Goal: Task Accomplishment & Management: Complete application form

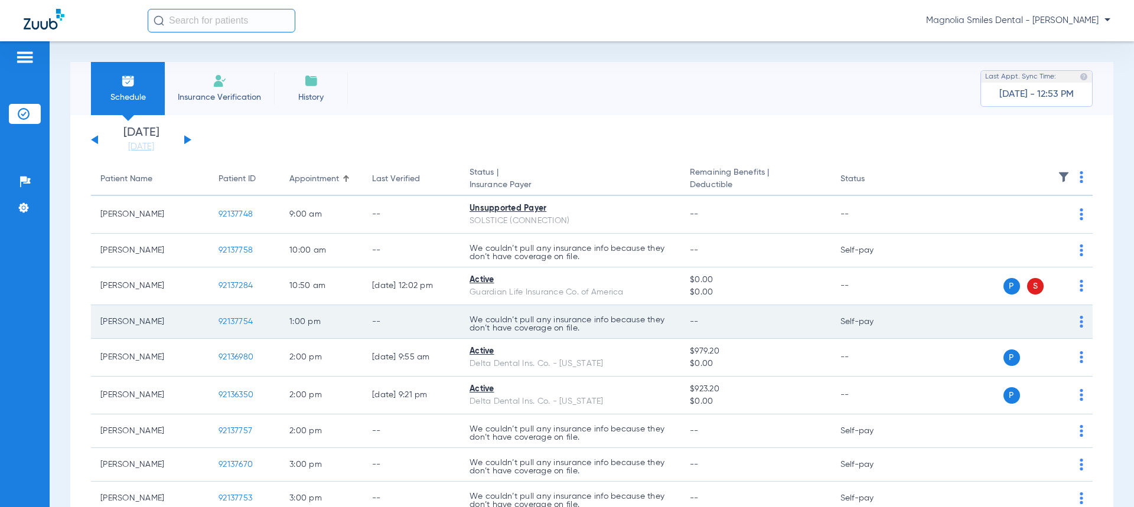
click at [1074, 319] on td "P S" at bounding box center [1001, 322] width 182 height 34
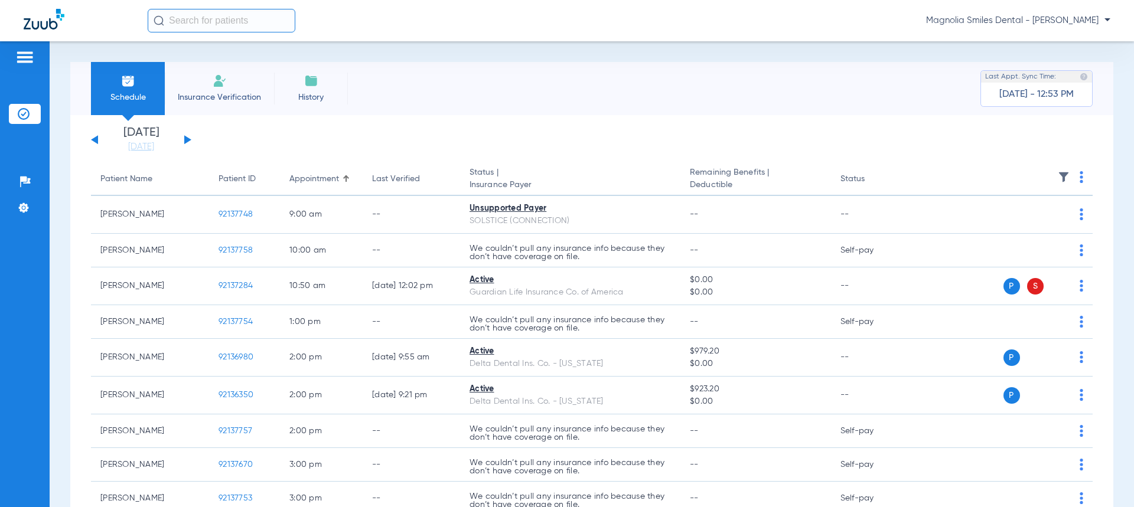
click at [219, 92] on span "Insurance Verification" at bounding box center [220, 98] width 92 height 12
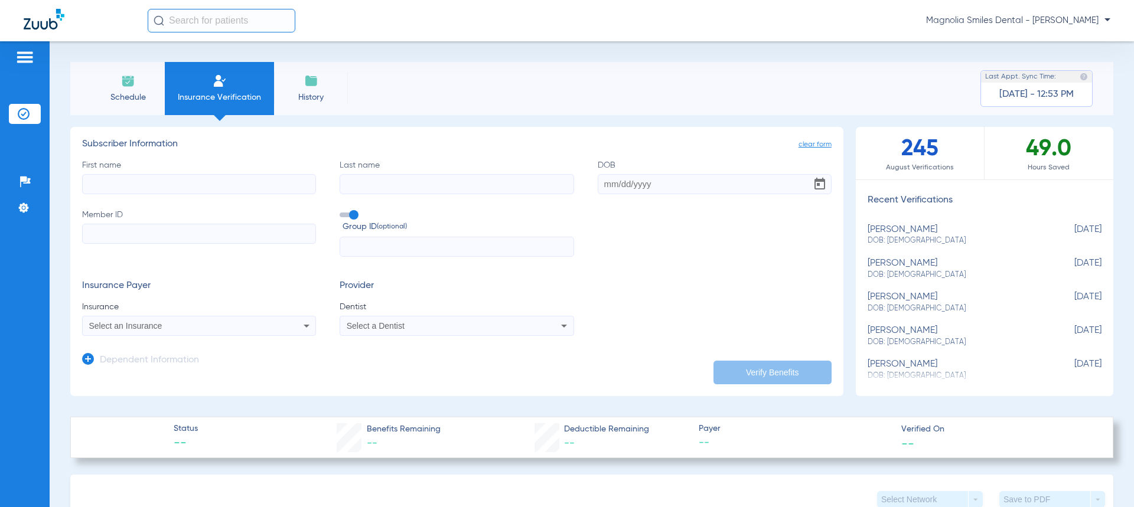
click at [214, 191] on input "First name" at bounding box center [199, 184] width 234 height 20
type input "Marquis"
click at [350, 194] on input "Last name" at bounding box center [457, 184] width 234 height 20
type input "[PERSON_NAME]"
click at [641, 181] on input "DOB" at bounding box center [715, 184] width 234 height 20
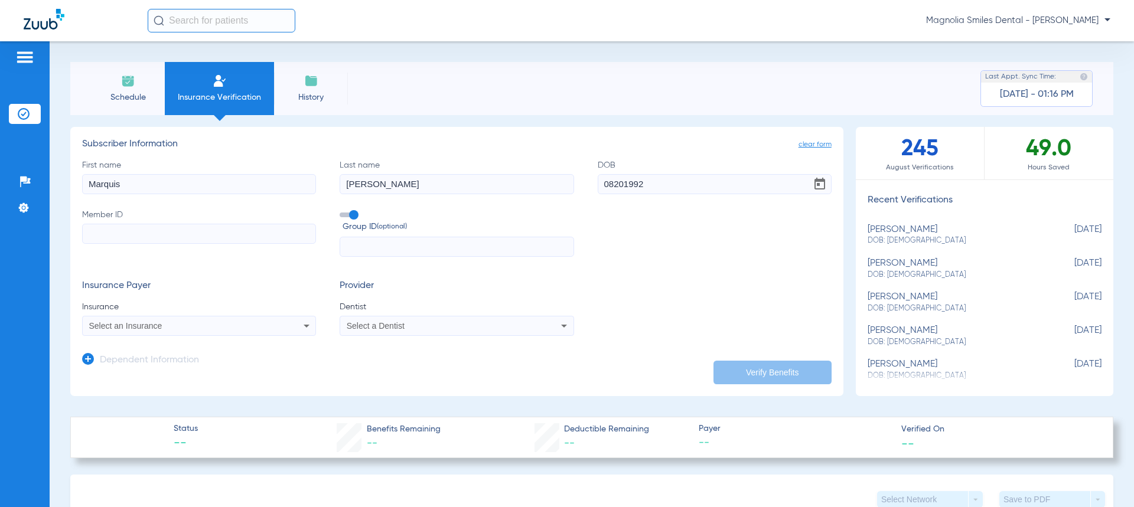
click at [618, 188] on input "08201992" at bounding box center [715, 184] width 234 height 20
type input "[DATE]"
click at [165, 328] on div "Select an Insurance" at bounding box center [177, 326] width 177 height 8
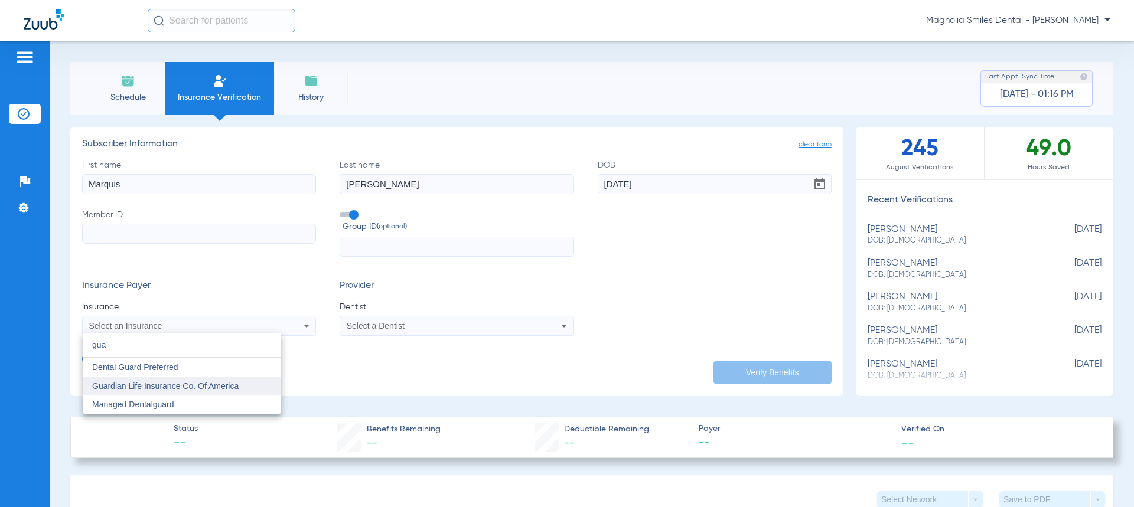
type input "gua"
click at [177, 389] on span "Guardian Life Insurance Co. Of America" at bounding box center [165, 385] width 146 height 9
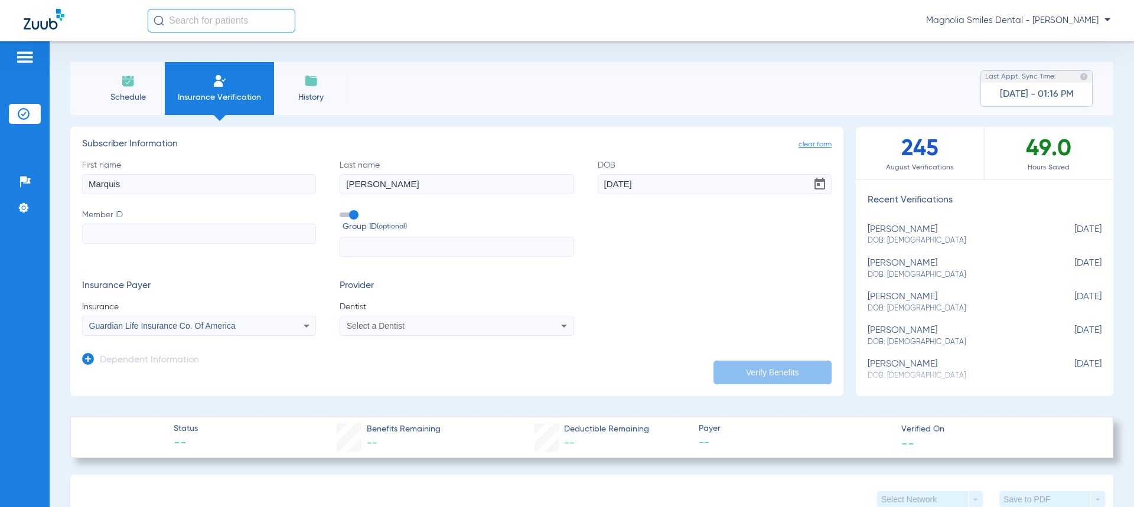
click at [452, 337] on app-dependent-form "Dependent Information" at bounding box center [456, 356] width 749 height 40
click at [453, 328] on div "Select a Dentist" at bounding box center [435, 326] width 177 height 8
click at [406, 347] on input "dropdown search" at bounding box center [437, 345] width 198 height 24
click at [459, 326] on div at bounding box center [567, 253] width 1134 height 507
click at [109, 229] on input "Member ID" at bounding box center [199, 234] width 234 height 20
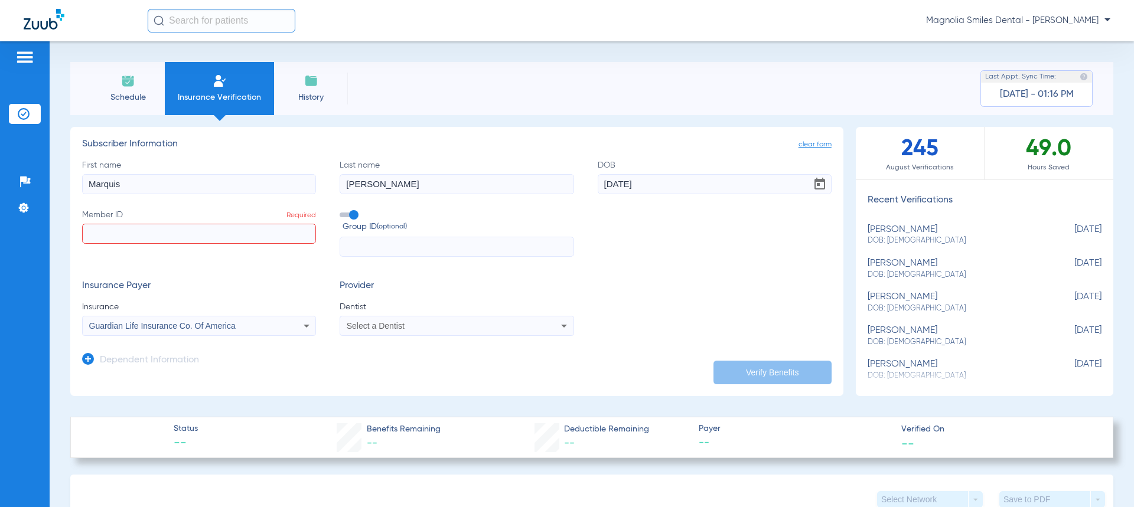
drag, startPoint x: 137, startPoint y: 175, endPoint x: 60, endPoint y: 184, distance: 77.3
click at [60, 184] on div "Schedule Insurance Verification History Last Appt. Sync Time: [DATE] - 01:16 PM…" at bounding box center [592, 274] width 1084 height 466
type input "[PERSON_NAME]"
click at [137, 228] on input "Member ID Required" at bounding box center [199, 234] width 234 height 20
type input "1900901686"
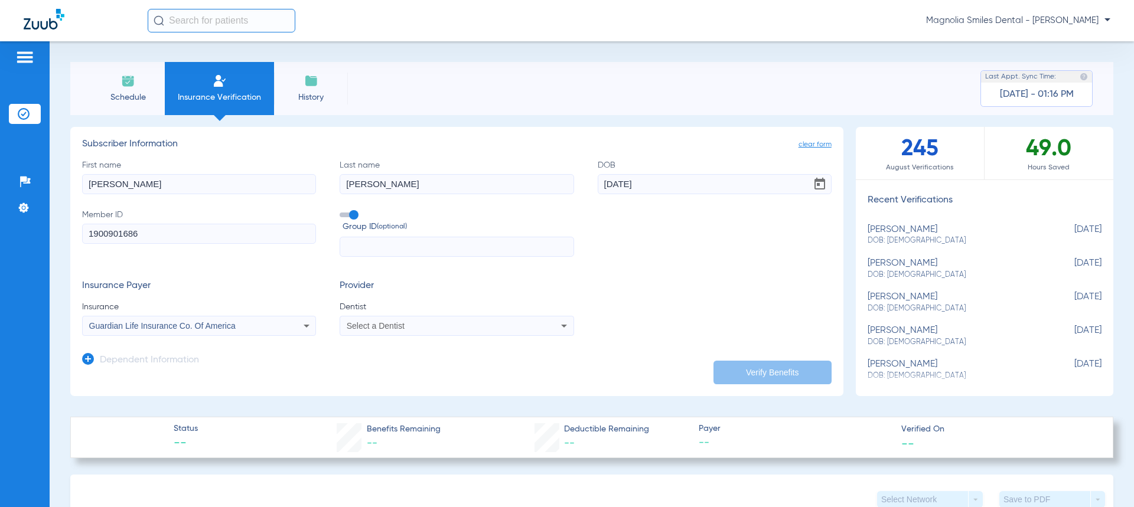
click at [350, 215] on span at bounding box center [349, 215] width 18 height 5
click at [342, 211] on input "Group ID (optional)" at bounding box center [342, 211] width 0 height 0
click at [345, 216] on span at bounding box center [349, 215] width 18 height 5
click at [342, 211] on input "Group ID (optional)" at bounding box center [342, 211] width 0 height 0
click at [383, 321] on div "Select a Dentist" at bounding box center [456, 326] width 233 height 14
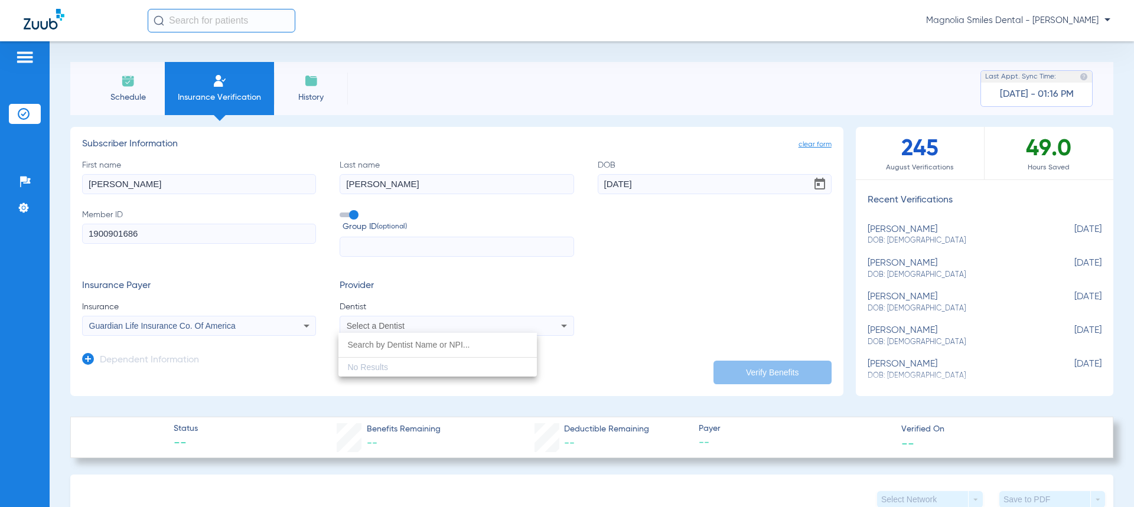
click at [380, 345] on input "dropdown search" at bounding box center [437, 345] width 198 height 24
type input "D"
type input "p"
click at [385, 368] on div "No Results" at bounding box center [437, 355] width 198 height 44
drag, startPoint x: 433, startPoint y: 334, endPoint x: 435, endPoint y: 344, distance: 9.5
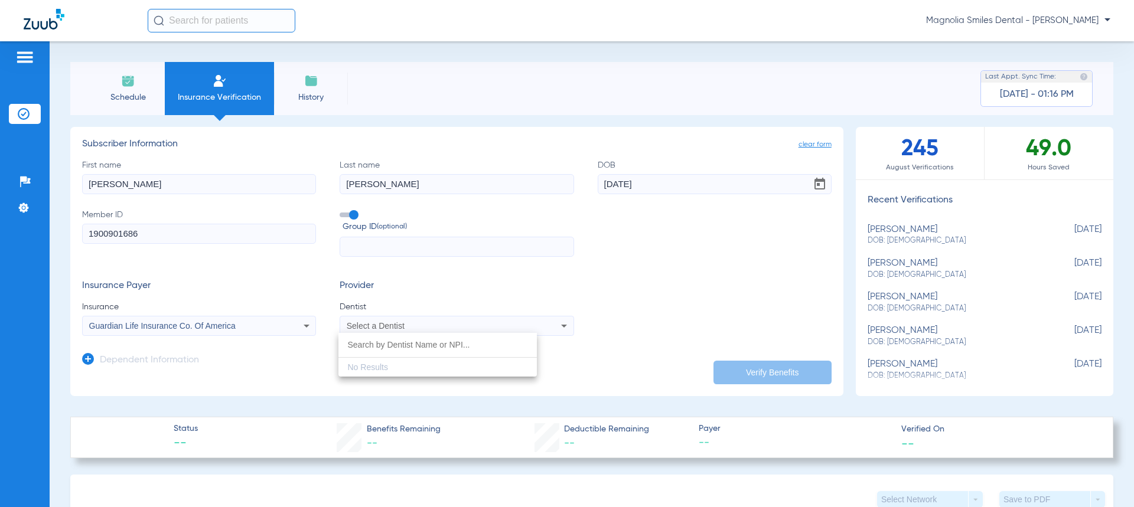
click at [435, 337] on input "dropdown search" at bounding box center [437, 345] width 198 height 24
click at [435, 345] on input "dropdown search" at bounding box center [437, 345] width 198 height 24
click at [479, 342] on input "dropdown search" at bounding box center [437, 345] width 198 height 24
click at [479, 344] on input "dropdown search" at bounding box center [437, 345] width 198 height 24
click at [474, 341] on input "1578125001" at bounding box center [437, 345] width 198 height 24
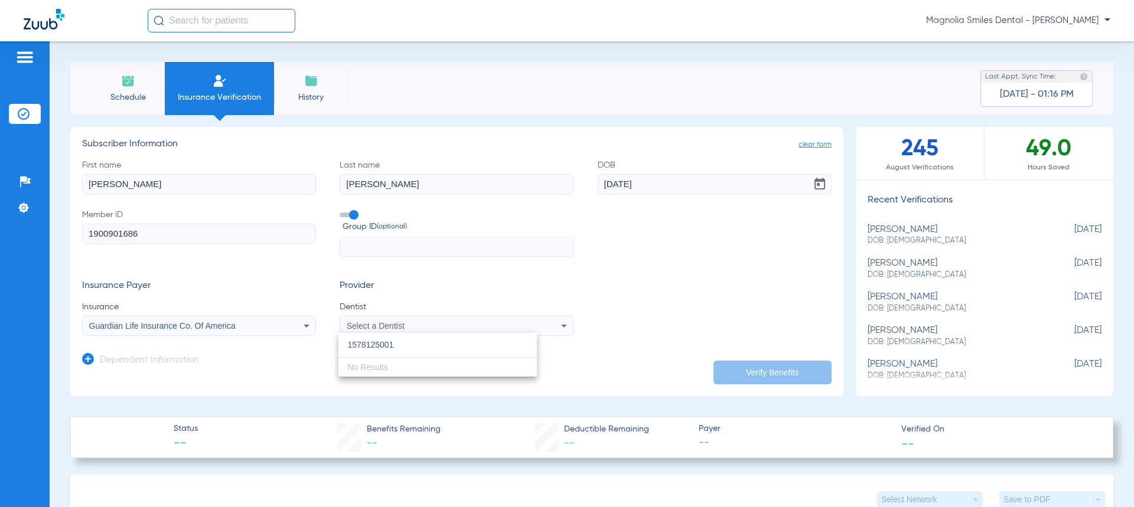
type input "1578125001"
click at [605, 268] on div at bounding box center [567, 253] width 1134 height 507
click at [605, 302] on div "Insurance Payer Insurance Guardian Life Insurance Co. Of America Provider Denti…" at bounding box center [456, 308] width 749 height 56
click at [487, 339] on app-dependent-form "Dependent Information" at bounding box center [456, 356] width 749 height 40
click at [570, 323] on div "Insurance Payer Insurance Guardian Life Insurance Co. Of America Provider Denti…" at bounding box center [456, 308] width 749 height 56
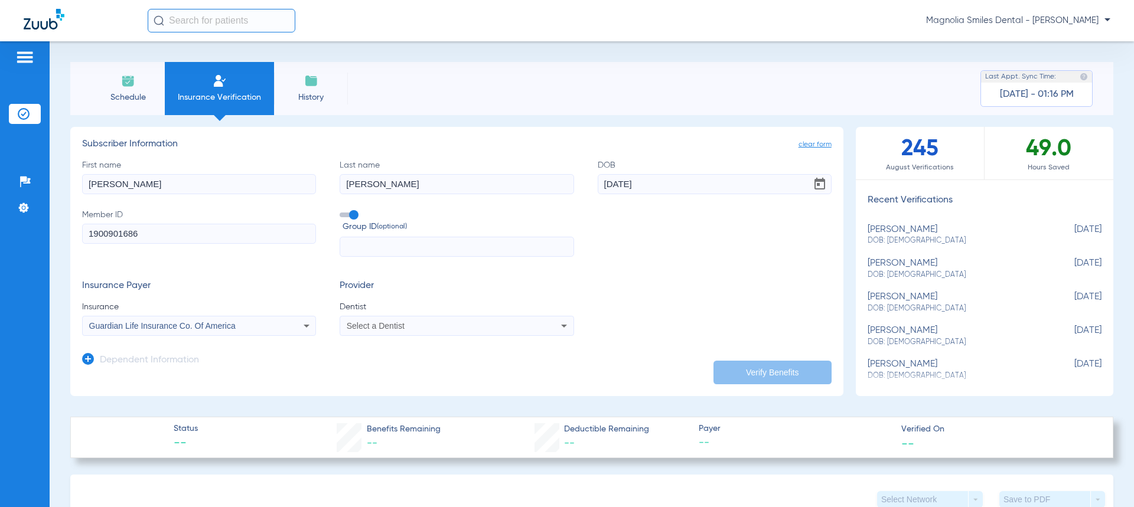
click at [564, 327] on icon at bounding box center [564, 326] width 14 height 14
click at [402, 352] on input "dropdown search" at bounding box center [437, 345] width 198 height 24
drag, startPoint x: 530, startPoint y: 374, endPoint x: 624, endPoint y: 352, distance: 96.4
click at [545, 368] on div "No Results" at bounding box center [567, 253] width 1134 height 507
click at [760, 323] on div at bounding box center [567, 253] width 1134 height 507
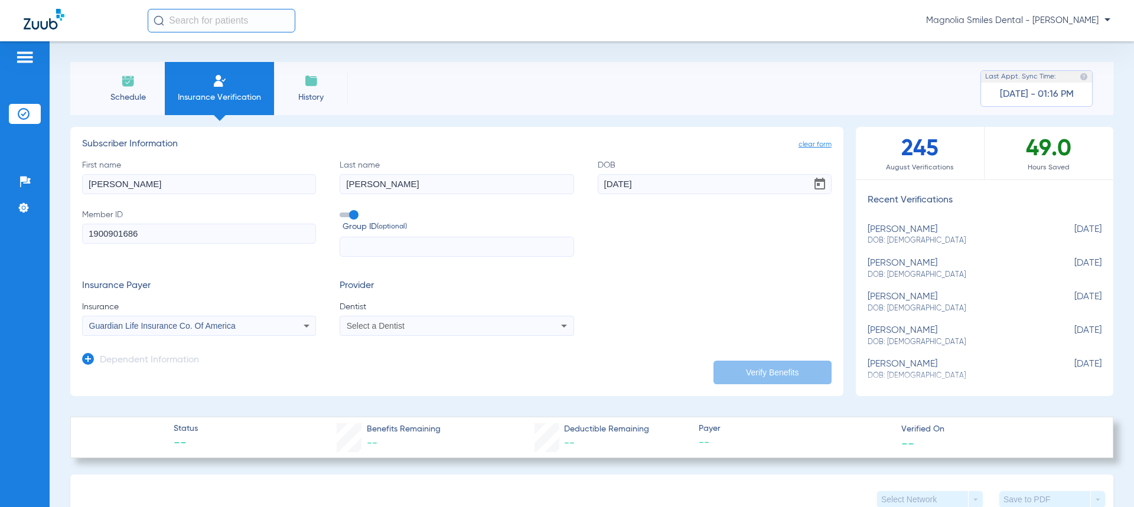
click at [674, 321] on div "Insurance Payer Insurance Guardian Life Insurance Co. Of America Provider Denti…" at bounding box center [456, 308] width 749 height 56
click at [694, 241] on div "First name [PERSON_NAME] Last name [PERSON_NAME] DOB [DEMOGRAPHIC_DATA] Member …" at bounding box center [456, 208] width 749 height 98
click at [493, 325] on div "Select a Dentist" at bounding box center [435, 326] width 177 height 8
click at [446, 347] on input "dropdown search" at bounding box center [437, 345] width 198 height 24
click at [439, 340] on input "[PERSON_NAME]" at bounding box center [437, 345] width 198 height 24
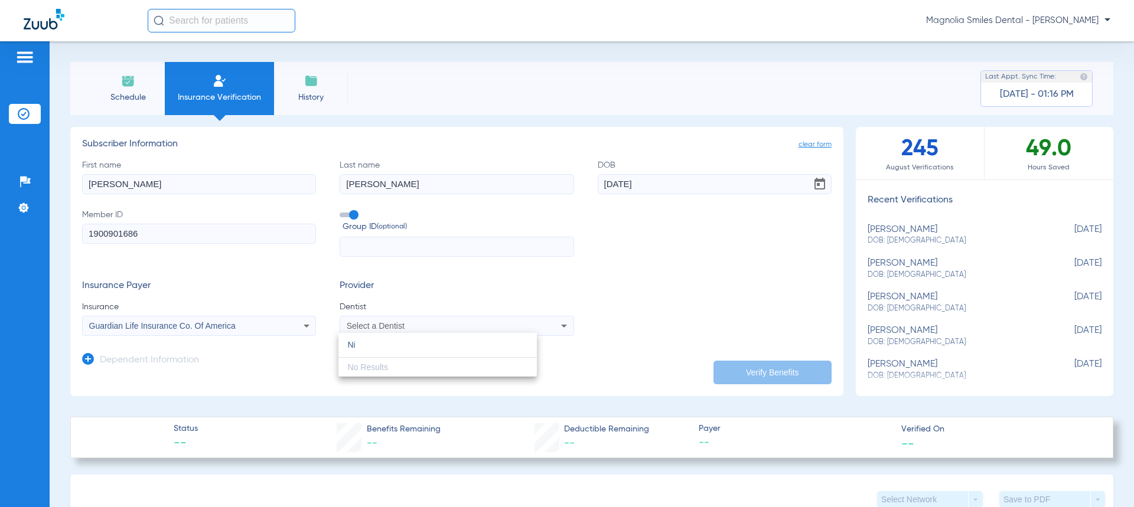
type input "N"
click at [259, 384] on div at bounding box center [567, 253] width 1134 height 507
click at [455, 333] on div "Select a Dentist" at bounding box center [456, 326] width 233 height 14
click at [455, 332] on div at bounding box center [567, 253] width 1134 height 507
click at [607, 77] on div "Schedule Insurance Verification History Last Appt. Sync Time: [DATE] - 01:16 PM" at bounding box center [591, 88] width 1043 height 53
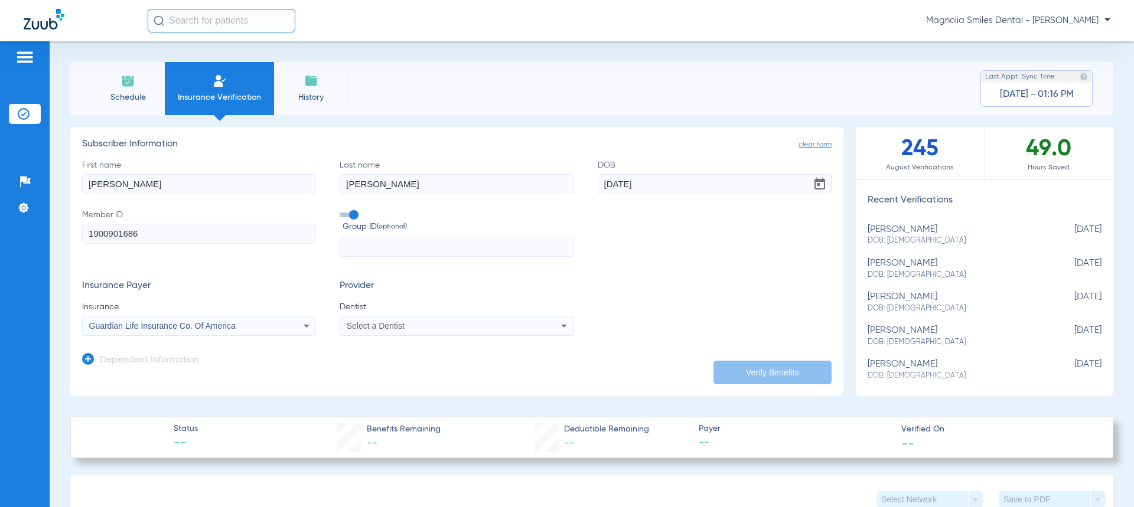
click at [652, 90] on div "Schedule Insurance Verification History Last Appt. Sync Time: [DATE] - 01:16 PM" at bounding box center [591, 88] width 1043 height 53
click at [445, 323] on div "Select a Dentist" at bounding box center [435, 326] width 177 height 8
click at [473, 91] on div at bounding box center [567, 253] width 1134 height 507
click at [631, 87] on div "Schedule Insurance Verification History Last Appt. Sync Time: [DATE] - 01:16 PM" at bounding box center [591, 88] width 1043 height 53
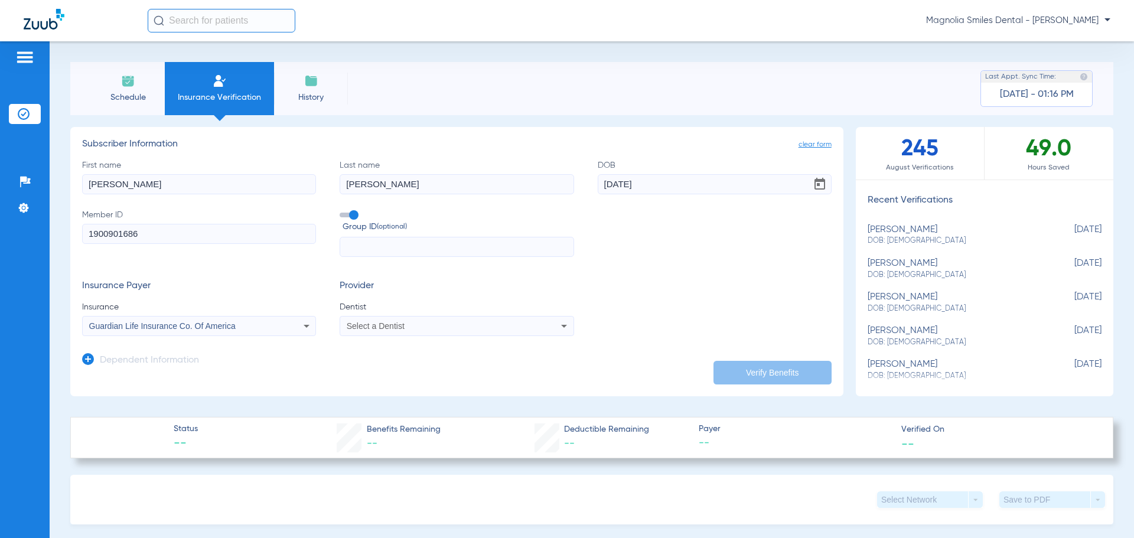
click at [571, 83] on div "Schedule Insurance Verification History Last Appt. Sync Time: [DATE] - 01:16 PM" at bounding box center [591, 88] width 1043 height 53
click at [696, 305] on div "Insurance Payer Insurance Guardian Life Insurance Co. Of America Provider Denti…" at bounding box center [456, 308] width 749 height 56
click at [502, 333] on div "Select a Dentist" at bounding box center [456, 326] width 233 height 14
click at [484, 342] on input "dropdown search" at bounding box center [437, 345] width 198 height 24
click at [367, 370] on div "No Results" at bounding box center [437, 355] width 198 height 44
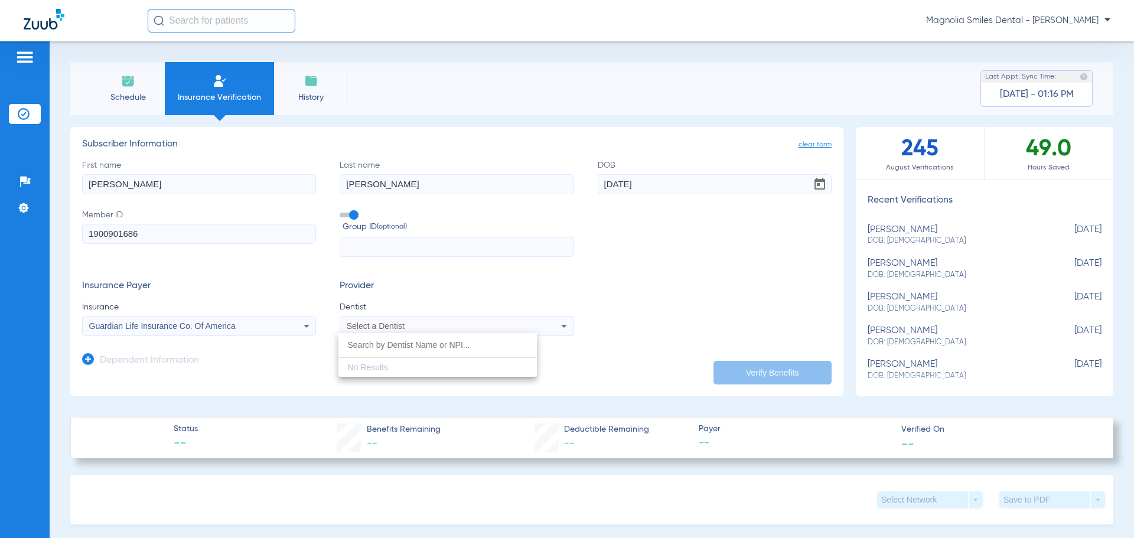
click at [425, 286] on div at bounding box center [567, 269] width 1134 height 538
click at [130, 87] on img at bounding box center [128, 81] width 14 height 14
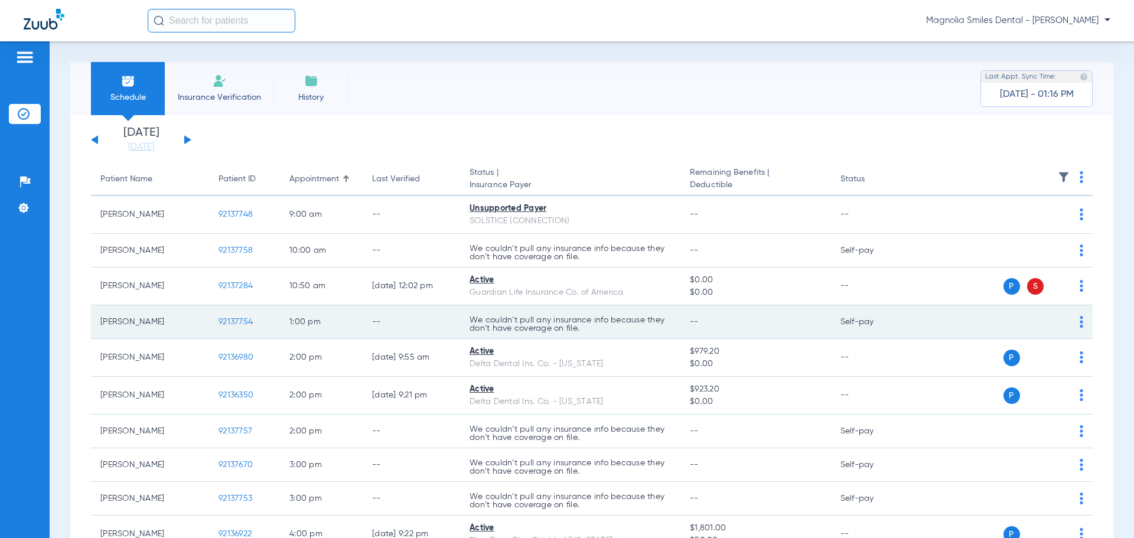
click at [1079, 324] on img at bounding box center [1081, 322] width 4 height 12
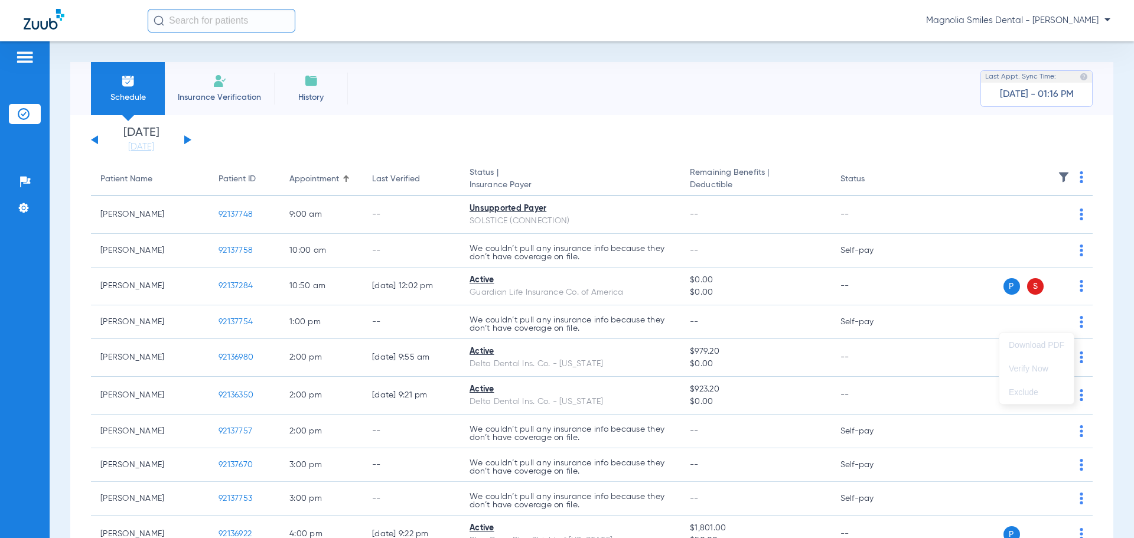
click at [217, 92] on div at bounding box center [567, 269] width 1134 height 538
click at [222, 89] on li "Insurance Verification" at bounding box center [219, 88] width 109 height 53
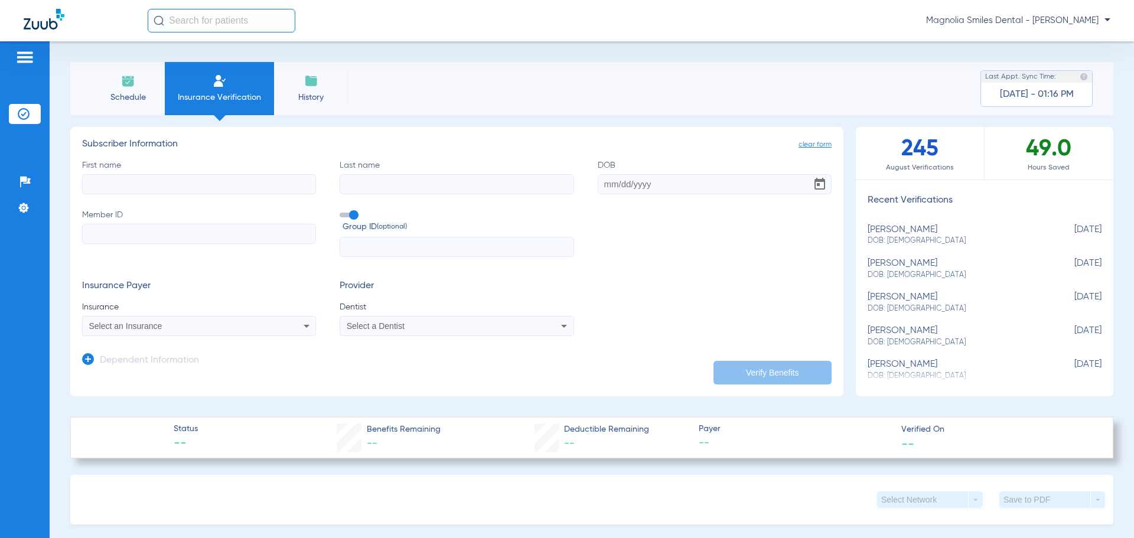
click at [734, 256] on div "First name Last name DOB Member ID Group ID (optional)" at bounding box center [456, 208] width 749 height 98
click at [229, 272] on form "First name Last name DOB Member ID Group ID (optional) Insurance Payer Insuranc…" at bounding box center [456, 247] width 749 height 177
click at [560, 96] on div "Schedule Insurance Verification History Last Appt. Sync Time: [DATE] - 01:16 PM" at bounding box center [591, 88] width 1043 height 53
click at [628, 57] on div "Schedule Insurance Verification History Last Appt. Sync Time: [DATE] - 01:16 PM…" at bounding box center [592, 289] width 1084 height 497
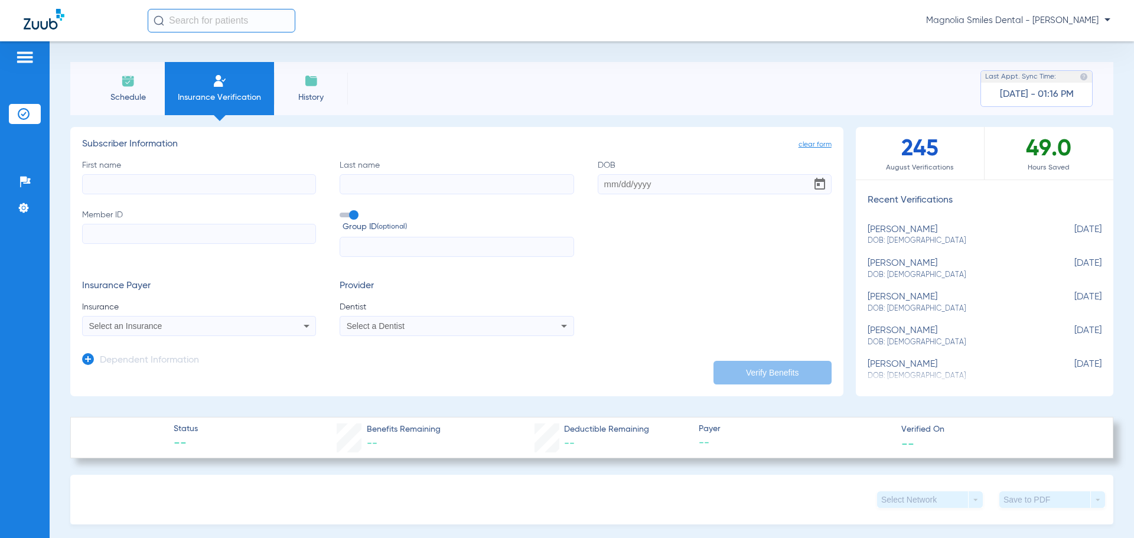
drag, startPoint x: 324, startPoint y: 486, endPoint x: 256, endPoint y: 342, distance: 159.5
click at [324, 482] on div "Select Network arrow_drop_down Save to PDF arrow_drop_down" at bounding box center [591, 500] width 1043 height 50
click at [132, 89] on li "Schedule" at bounding box center [128, 88] width 74 height 53
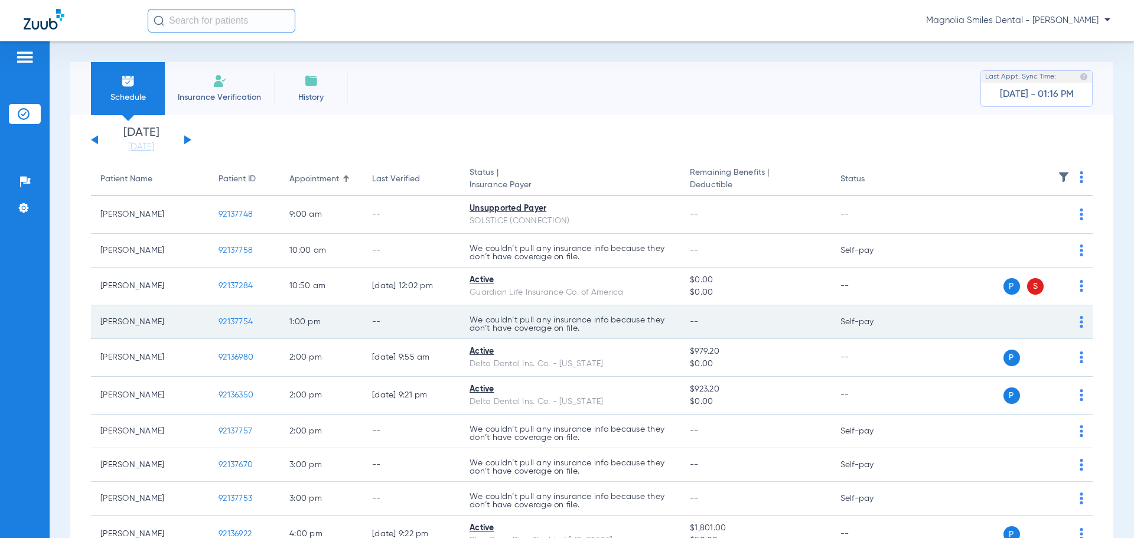
click at [1069, 321] on div "P S" at bounding box center [996, 322] width 173 height 17
click at [1079, 322] on img at bounding box center [1081, 322] width 4 height 12
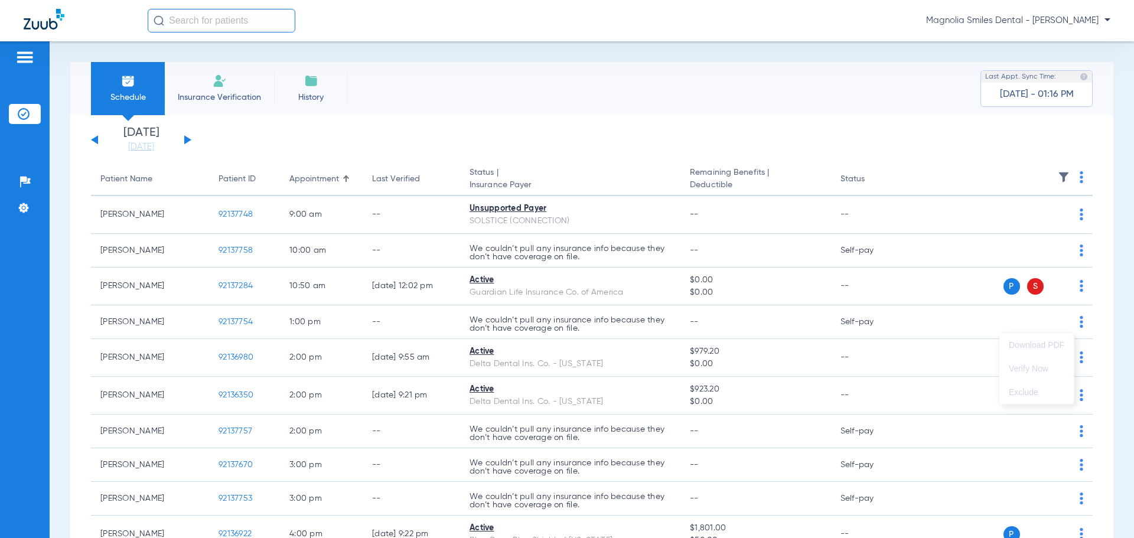
click at [1075, 319] on div at bounding box center [567, 269] width 1134 height 538
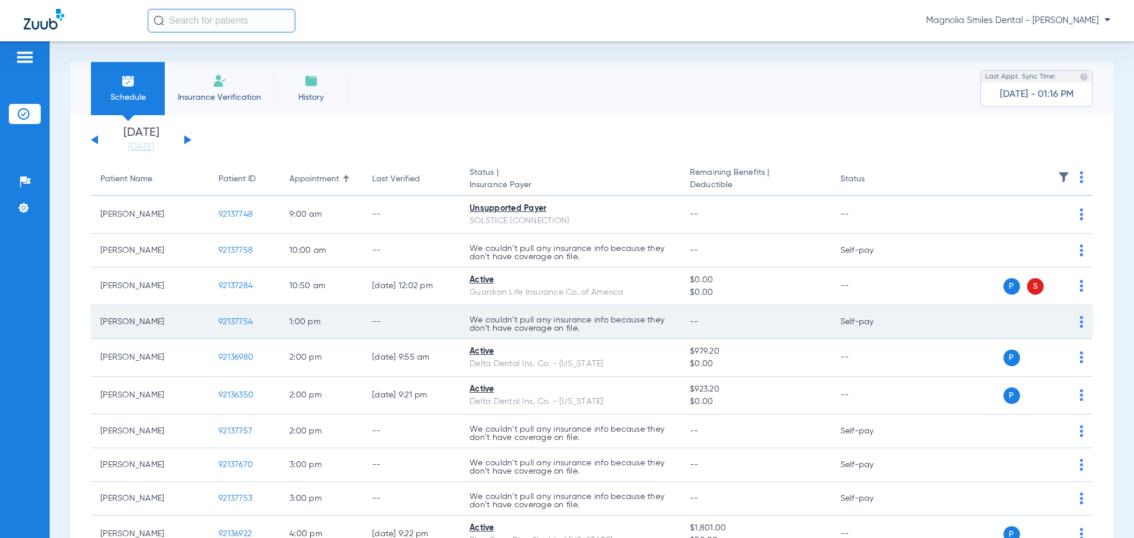
click at [1079, 320] on img at bounding box center [1081, 322] width 4 height 12
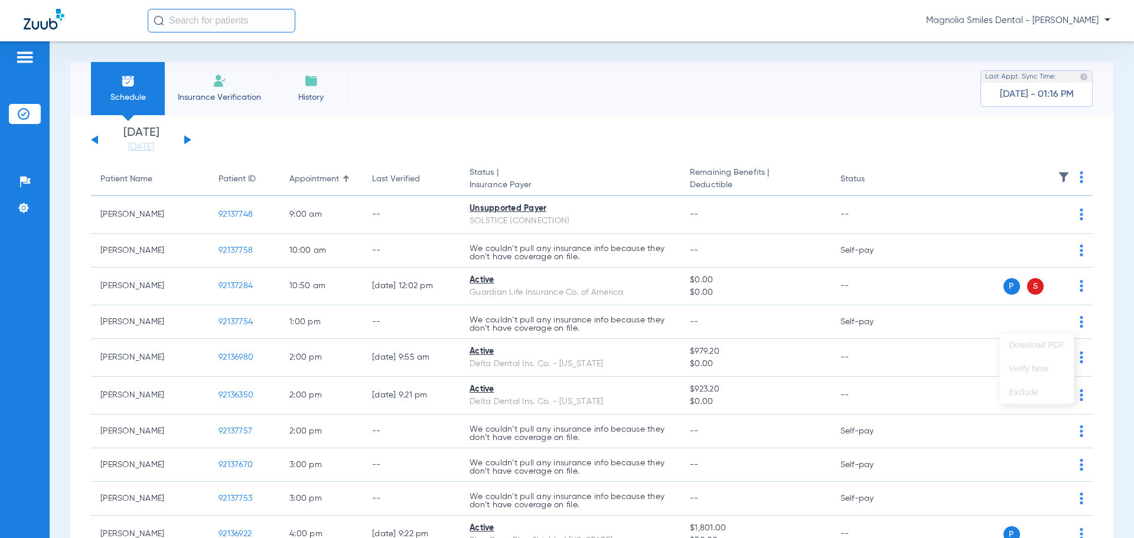
click at [1073, 320] on div at bounding box center [567, 269] width 1134 height 538
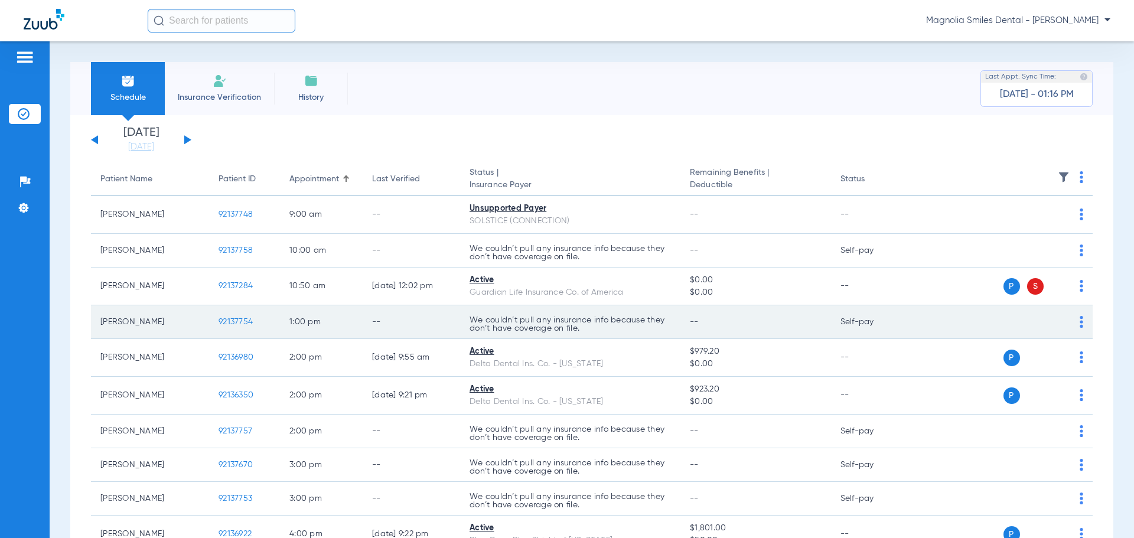
click at [1075, 322] on td "P S" at bounding box center [1001, 322] width 182 height 34
click at [1076, 326] on td "P S" at bounding box center [1001, 322] width 182 height 34
click at [1079, 326] on img at bounding box center [1081, 322] width 4 height 12
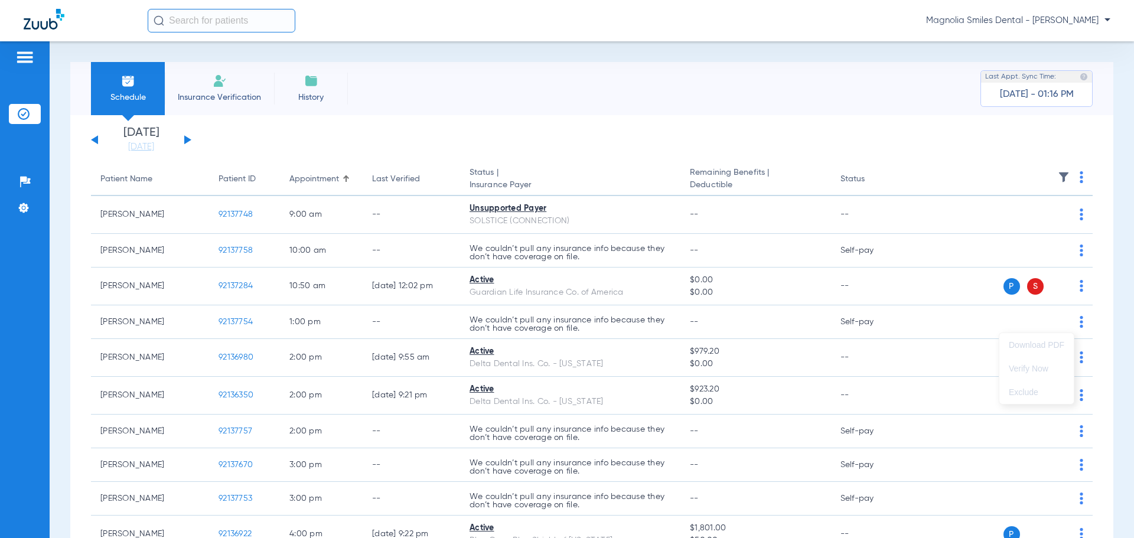
drag, startPoint x: 1121, startPoint y: 224, endPoint x: 1088, endPoint y: 247, distance: 40.3
click at [1111, 233] on div at bounding box center [567, 269] width 1134 height 538
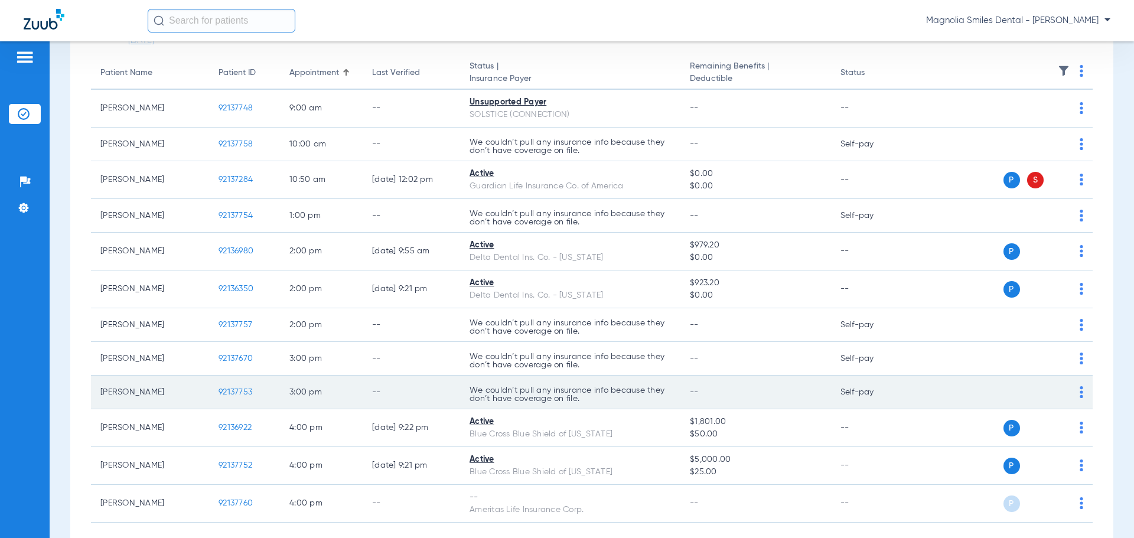
scroll to position [118, 0]
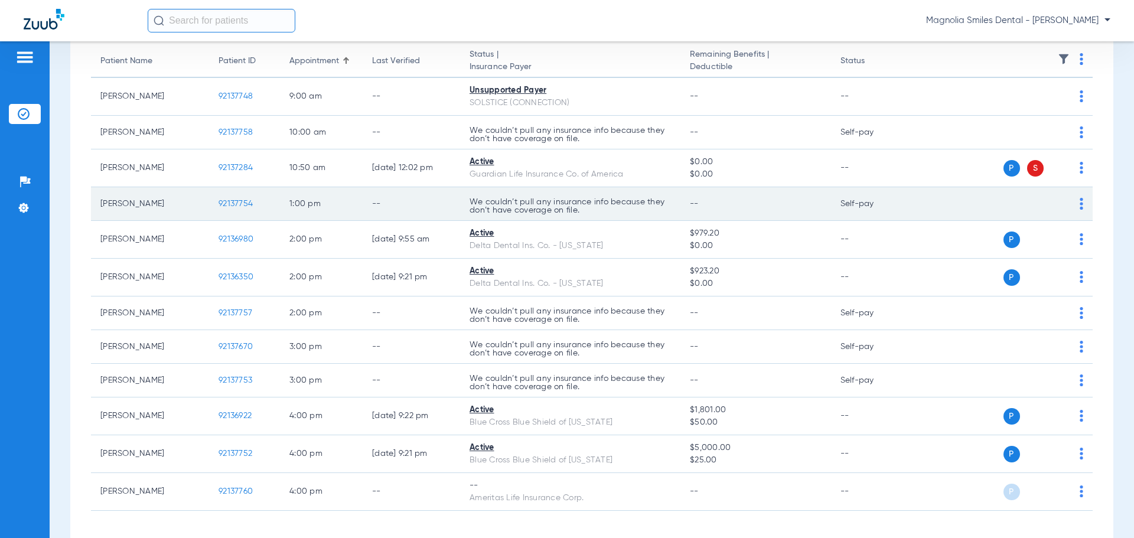
click at [1079, 203] on img at bounding box center [1081, 204] width 4 height 12
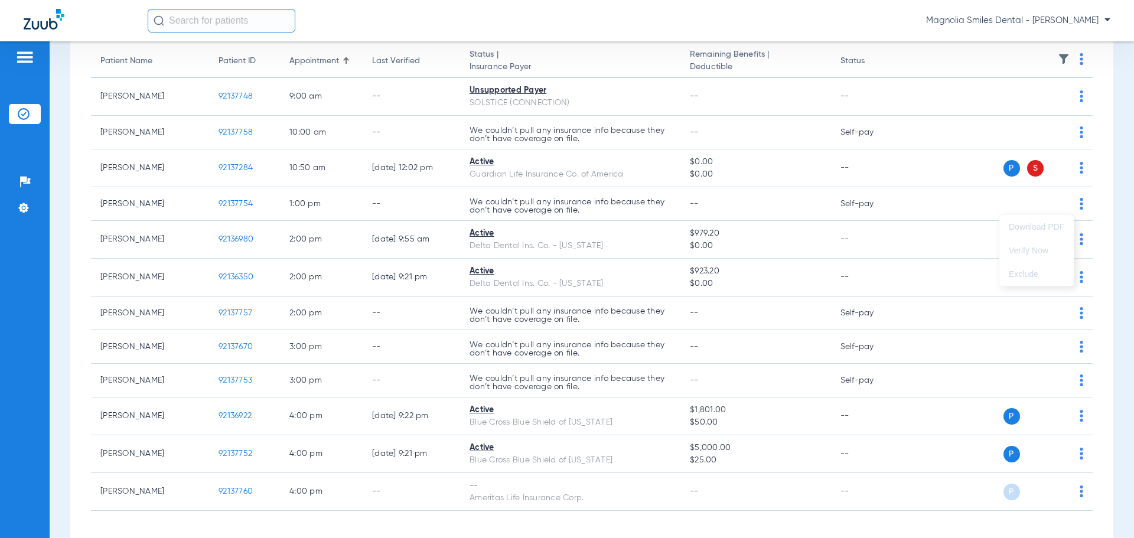
click at [1072, 207] on div at bounding box center [567, 269] width 1134 height 538
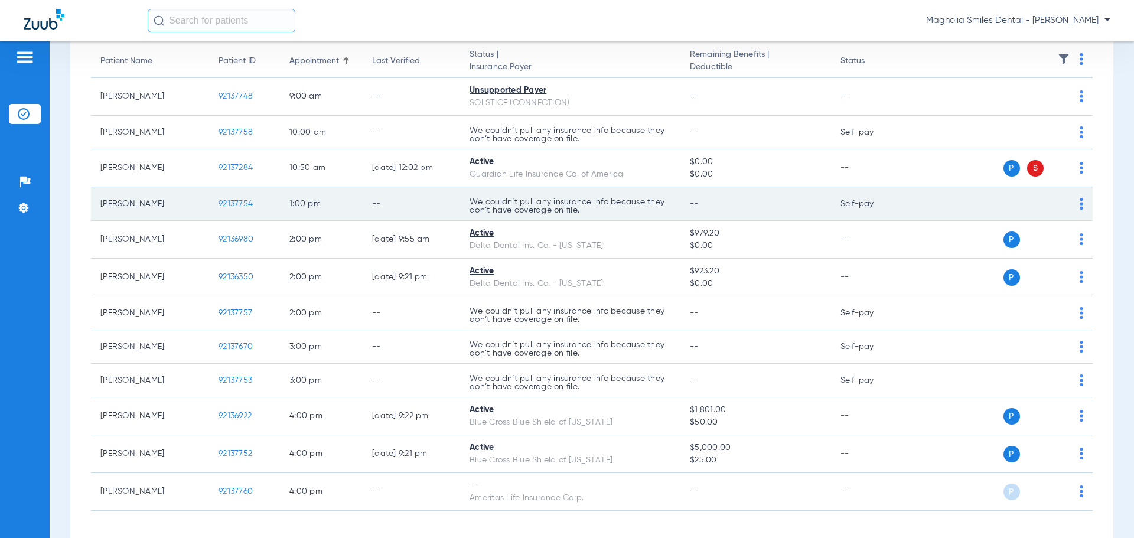
click at [1079, 200] on img at bounding box center [1081, 204] width 4 height 12
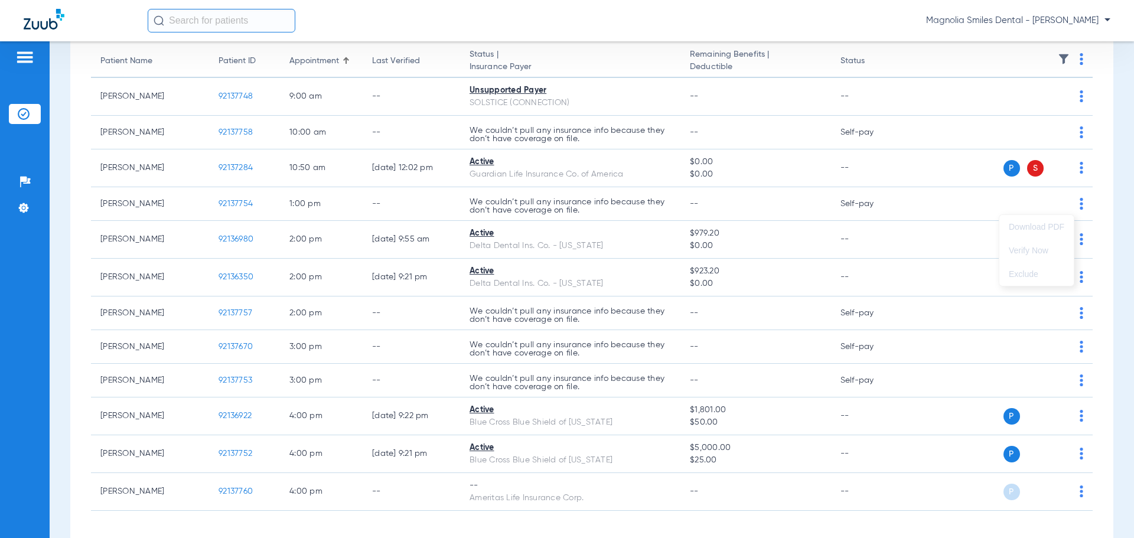
click at [20, 53] on div at bounding box center [567, 269] width 1134 height 538
click at [25, 49] on div "Patients Insurance Verification Setup Help Center Settings" at bounding box center [25, 310] width 50 height 538
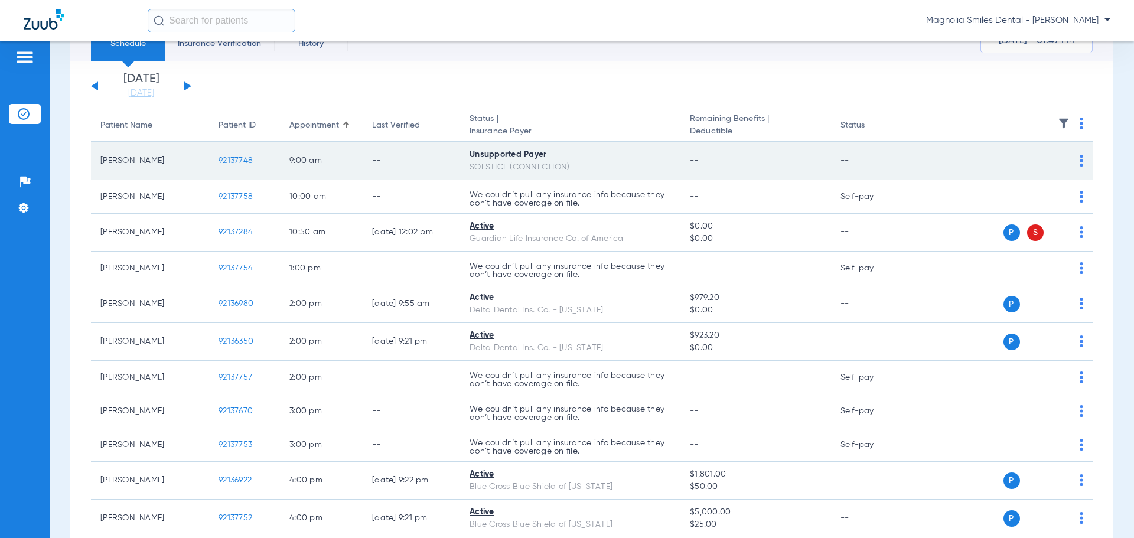
scroll to position [0, 0]
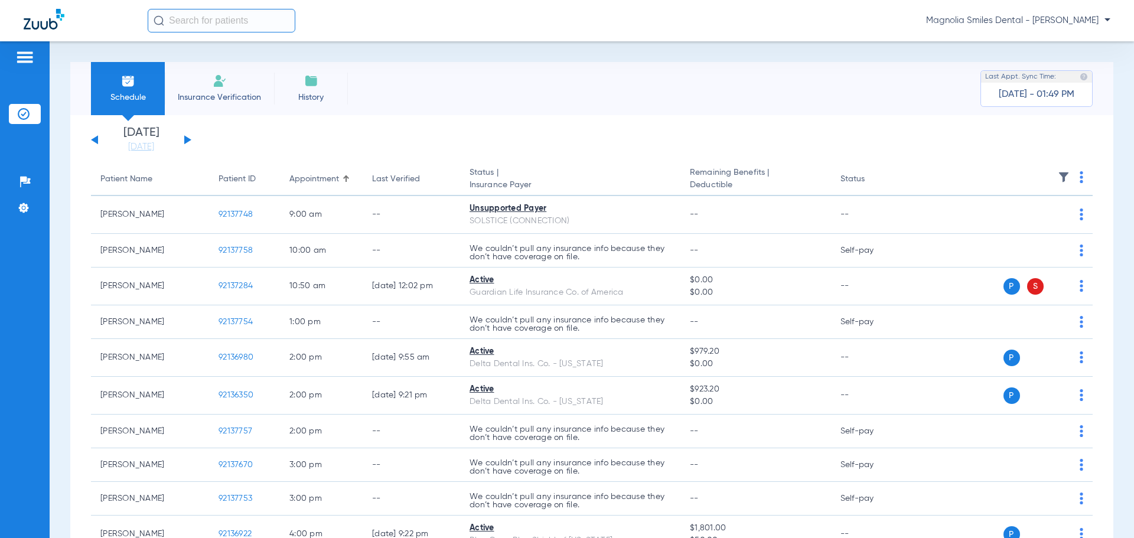
click at [217, 88] on li "Insurance Verification" at bounding box center [219, 88] width 109 height 53
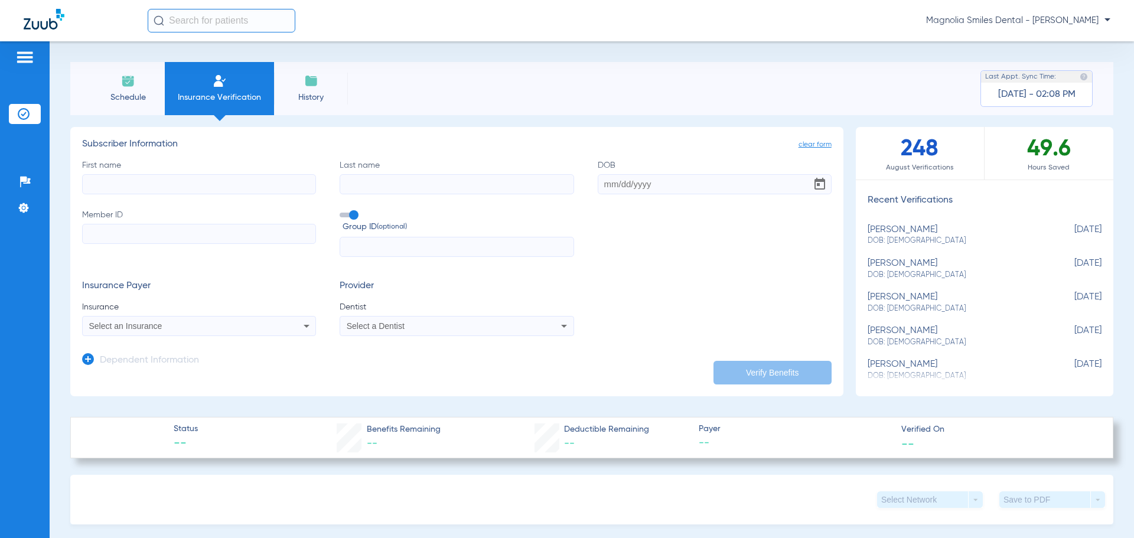
click at [125, 81] on img at bounding box center [128, 81] width 14 height 14
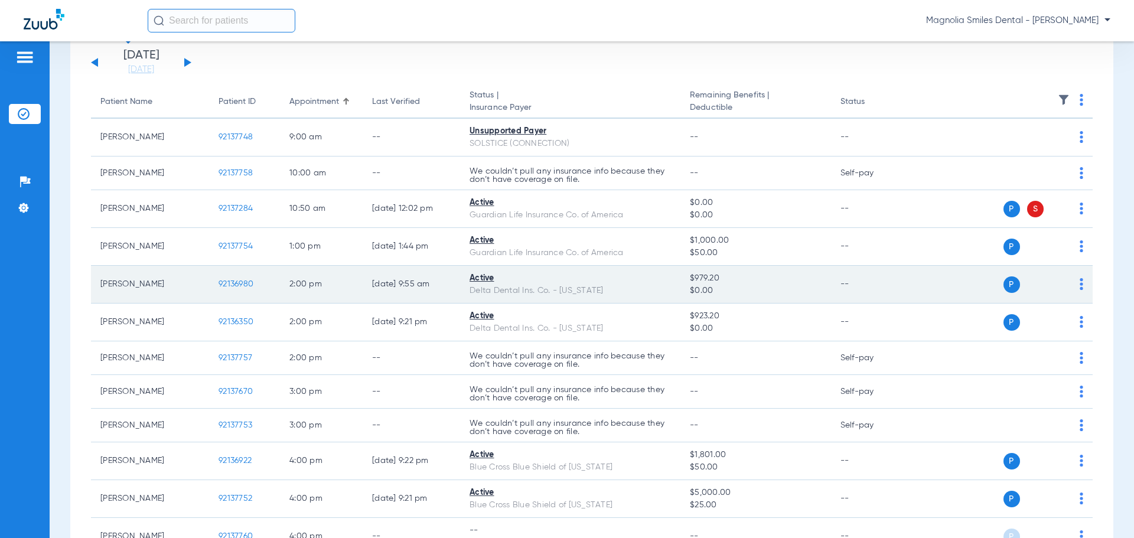
scroll to position [171, 0]
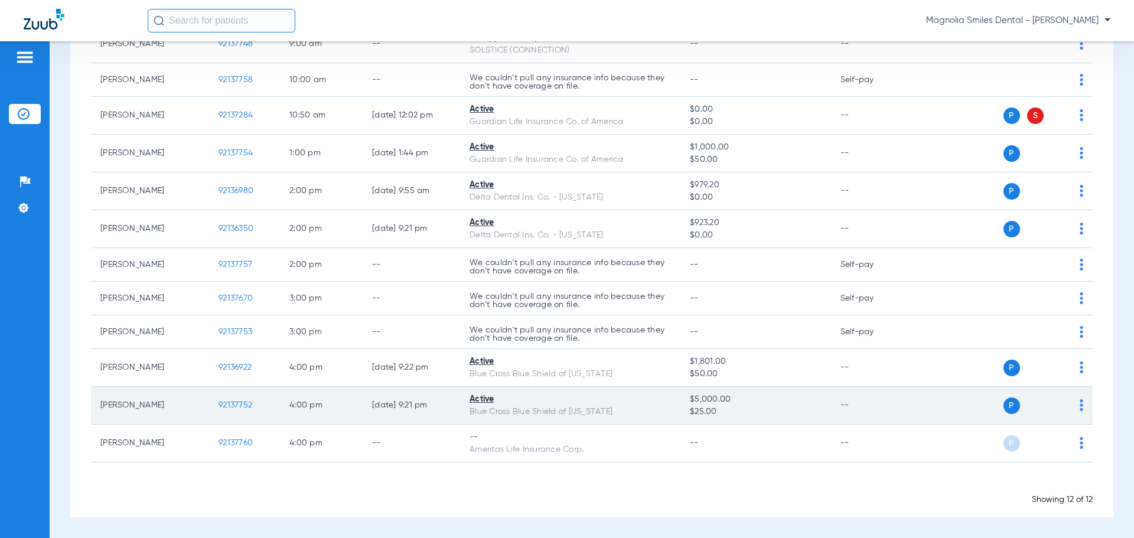
click at [227, 407] on span "92137752" at bounding box center [235, 405] width 34 height 8
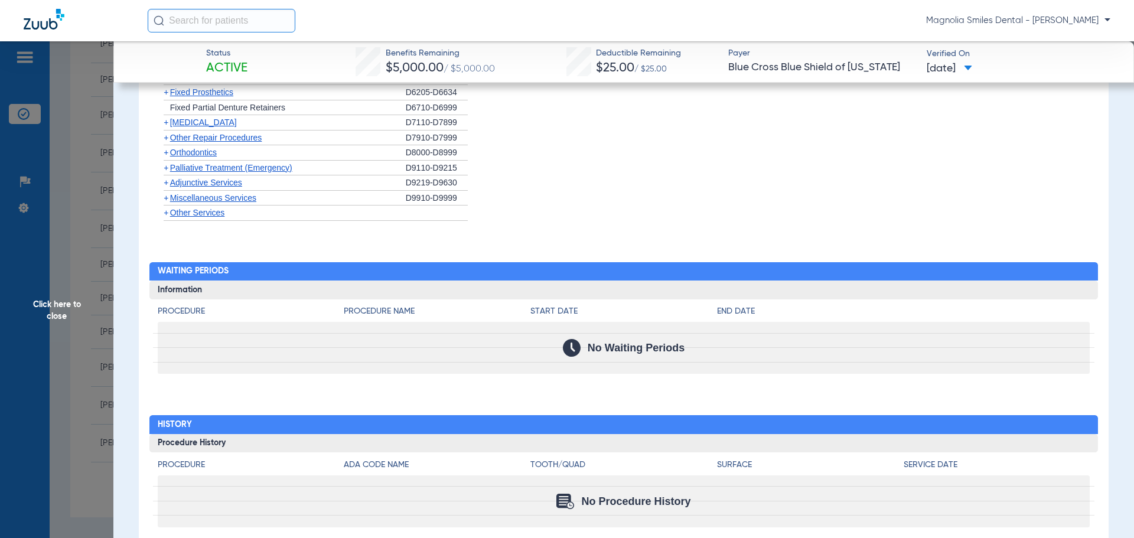
scroll to position [1004, 0]
